Goal: Check status: Check status

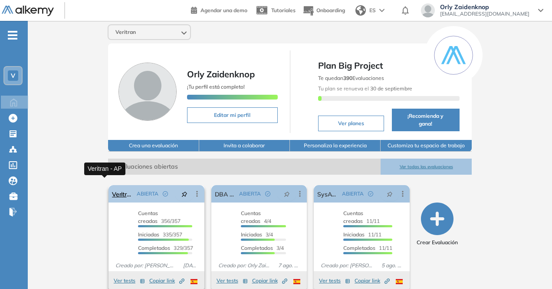
click at [112, 187] on link "Veritran - AP" at bounding box center [122, 193] width 21 height 17
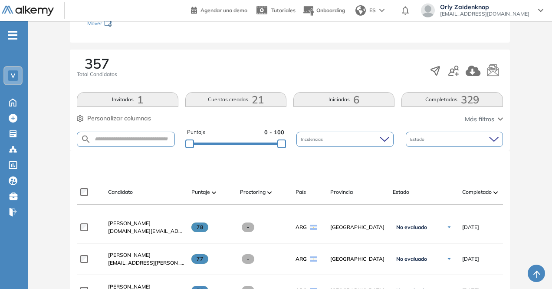
click at [442, 102] on button "Completadas 329" at bounding box center [452, 99] width 101 height 15
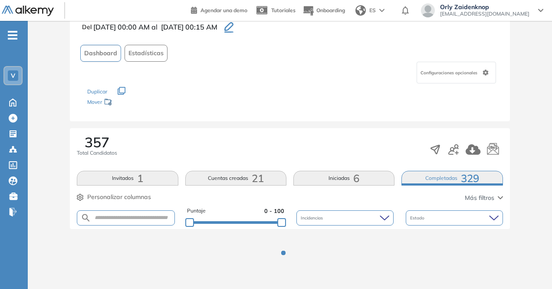
scroll to position [129, 0]
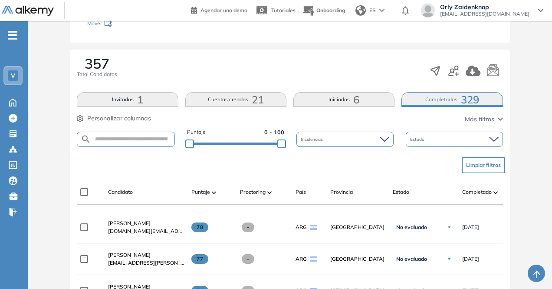
click at [479, 195] on div "Completado" at bounding box center [486, 192] width 49 height 10
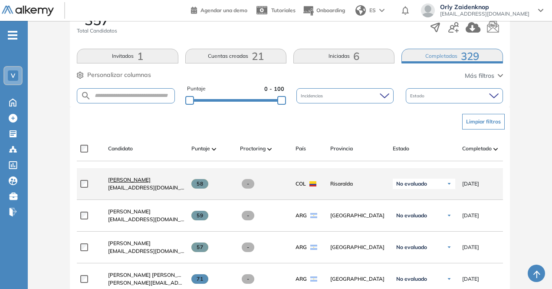
scroll to position [173, 0]
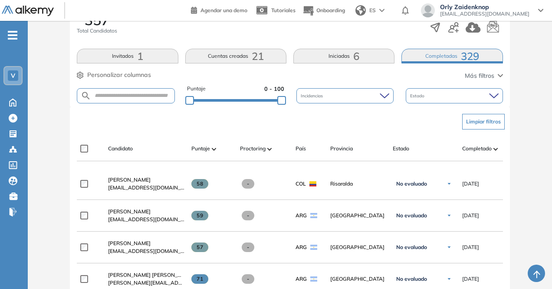
click at [12, 35] on icon "-" at bounding box center [13, 35] width 10 height 2
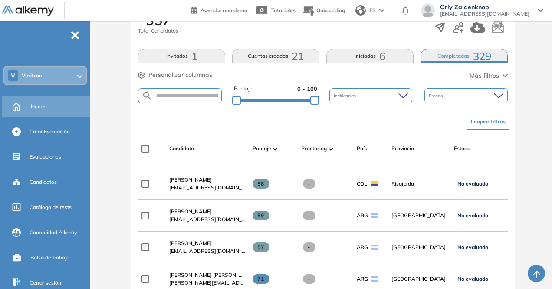
click at [46, 105] on div "Home" at bounding box center [60, 106] width 58 height 15
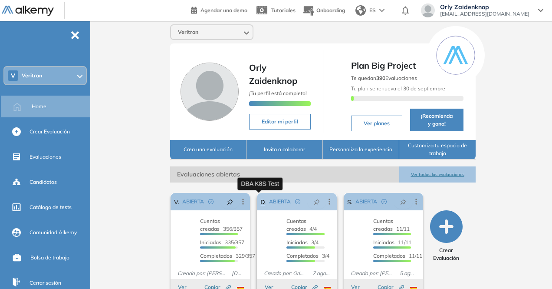
click at [267, 201] on div "ABIERTA" at bounding box center [287, 202] width 42 height 14
click at [261, 203] on link "DBA K8S Test" at bounding box center [263, 201] width 5 height 17
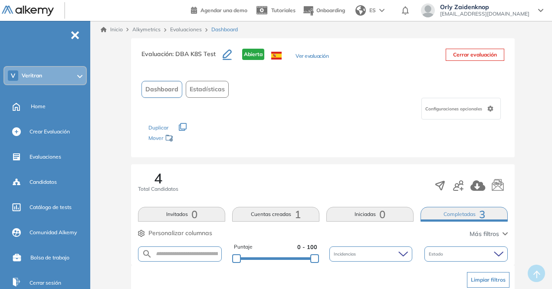
click at [464, 215] on button "Completadas 3" at bounding box center [464, 214] width 87 height 15
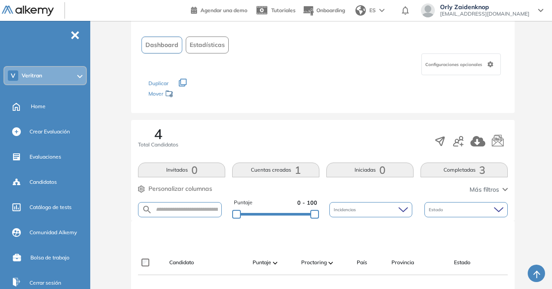
scroll to position [43, 0]
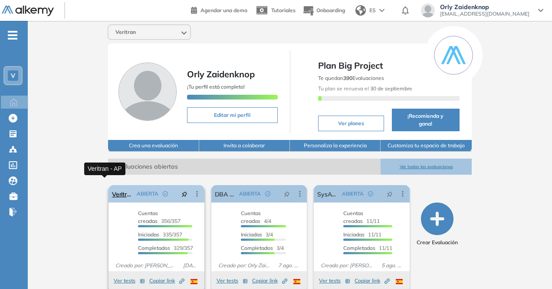
click at [112, 185] on link "Veritran - AP" at bounding box center [122, 193] width 21 height 17
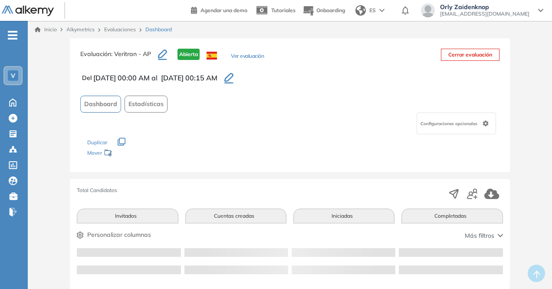
click at [462, 213] on button "Completadas" at bounding box center [452, 215] width 101 height 15
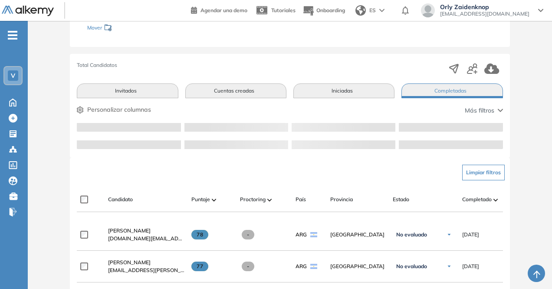
scroll to position [125, 0]
click at [482, 172] on button "Limpiar filtros" at bounding box center [483, 172] width 43 height 16
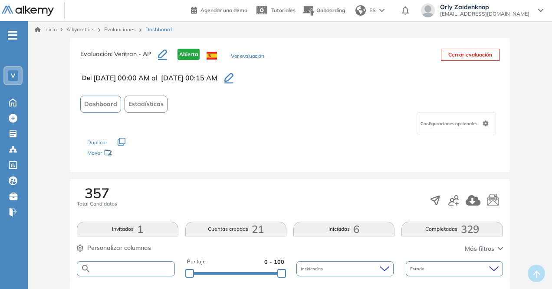
click at [118, 269] on input "text" at bounding box center [132, 268] width 83 height 7
type input "******"
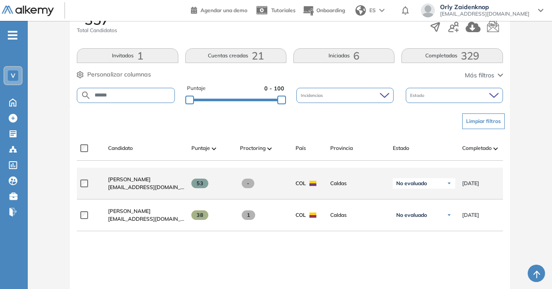
scroll to position [174, 0]
click at [140, 182] on span "[PERSON_NAME]" at bounding box center [129, 178] width 43 height 7
